Goal: Task Accomplishment & Management: Complete application form

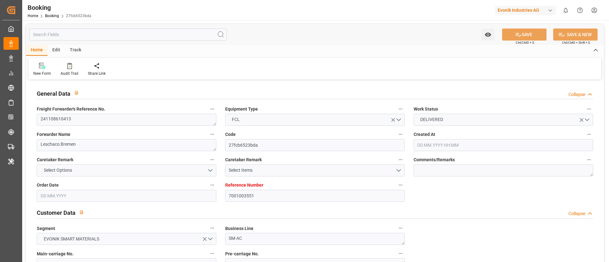
type input "7001003551"
type input "9401283"
type input "ONE"
type input "Ocean Network Express"
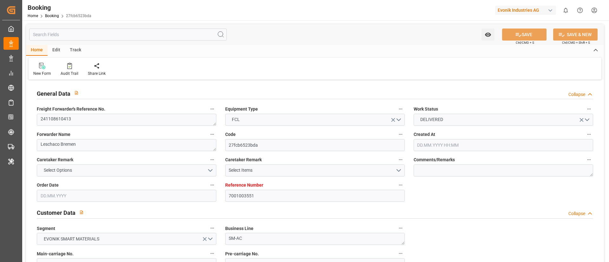
type input "NLRTM"
type input "USNYC"
type input "17"
type input "10"
type input "0"
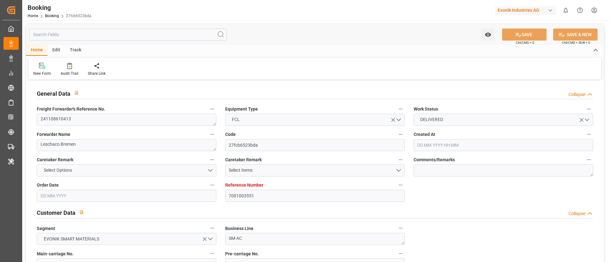
type input "-10"
type input "[DATE] 14:05"
type input "[DATE]"
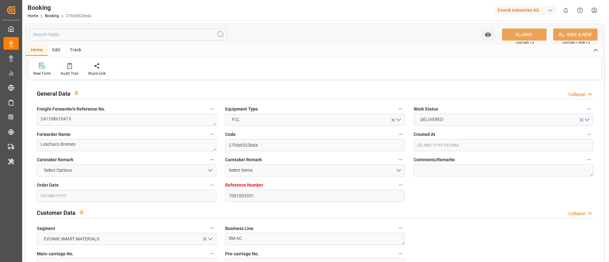
type input "[DATE] 00:00"
type input "[DATE]"
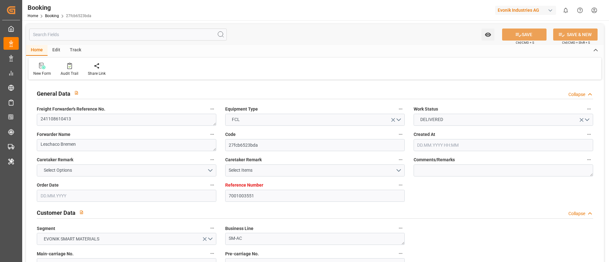
type input "[DATE] 14:05"
type input "[DATE] 00:00"
type input "[DATE]"
type input "[DATE] 14:05"
type input "[DATE] 11:31"
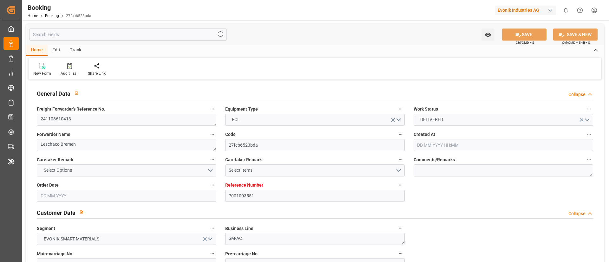
type input "[DATE] 00:00"
type input "[DATE]"
type input "[DATE] 00:00"
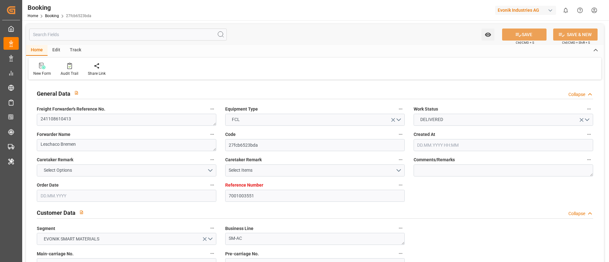
type input "[DATE] 00:00"
type input "[DATE]"
type input "[DATE] 10:35"
type input "[DATE]"
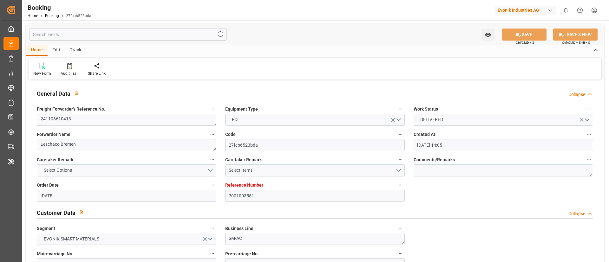
click at [524, 9] on div "Evonik Industries AG" at bounding box center [525, 10] width 61 height 9
